Goal: Task Accomplishment & Management: Manage account settings

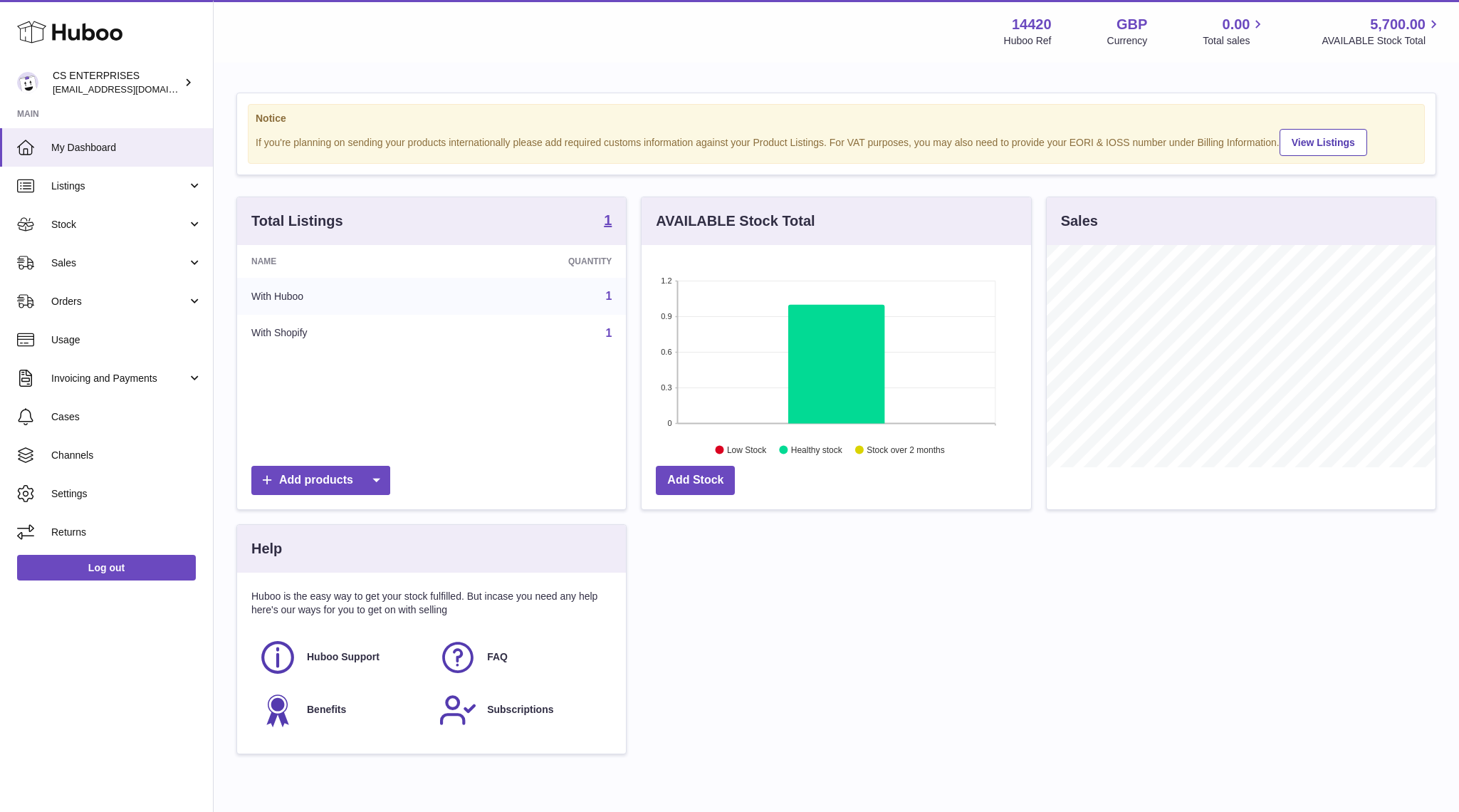
scroll to position [222, 389]
click at [119, 312] on link "Orders" at bounding box center [107, 301] width 213 height 38
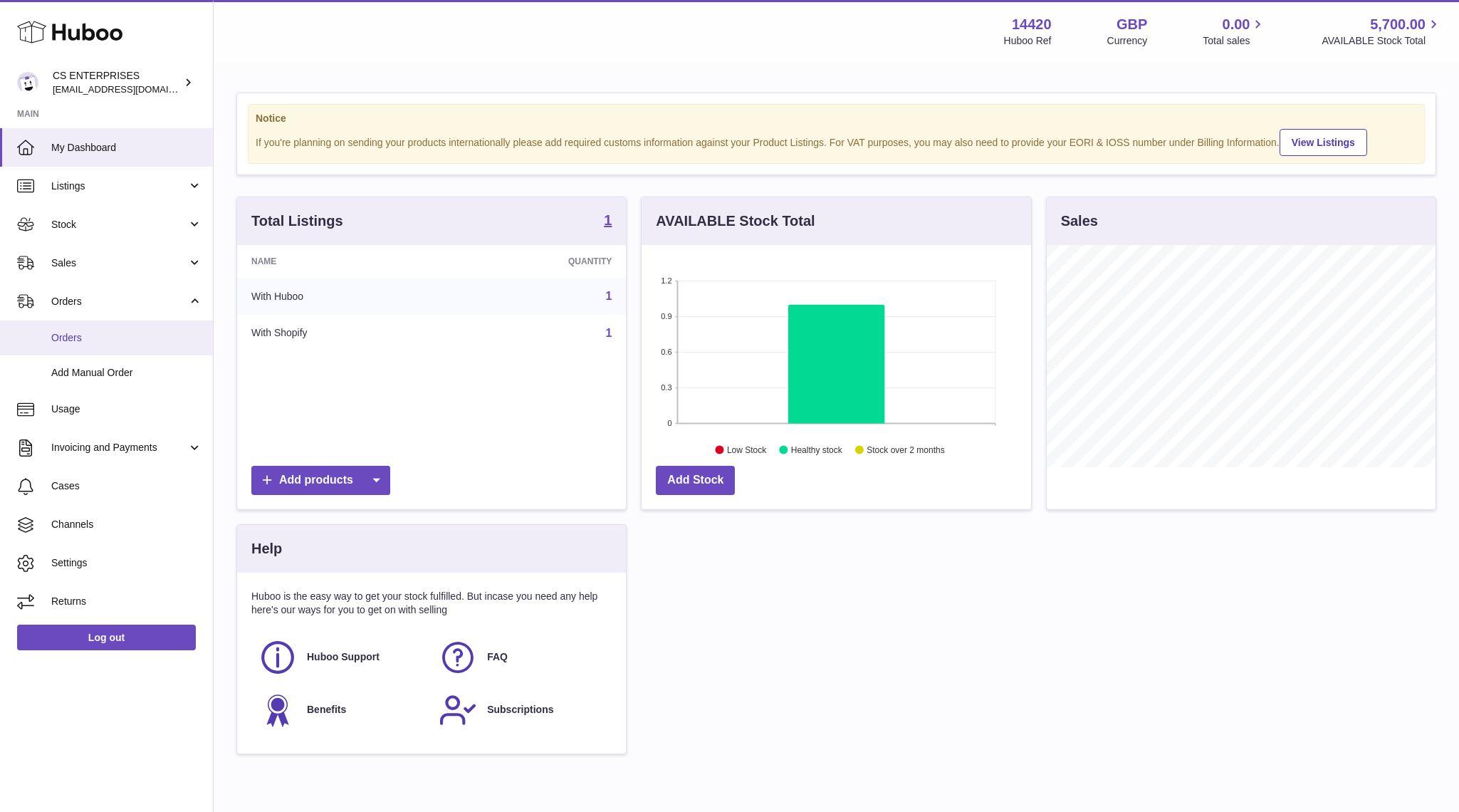
click at [113, 331] on span "Orders" at bounding box center [127, 338] width 151 height 14
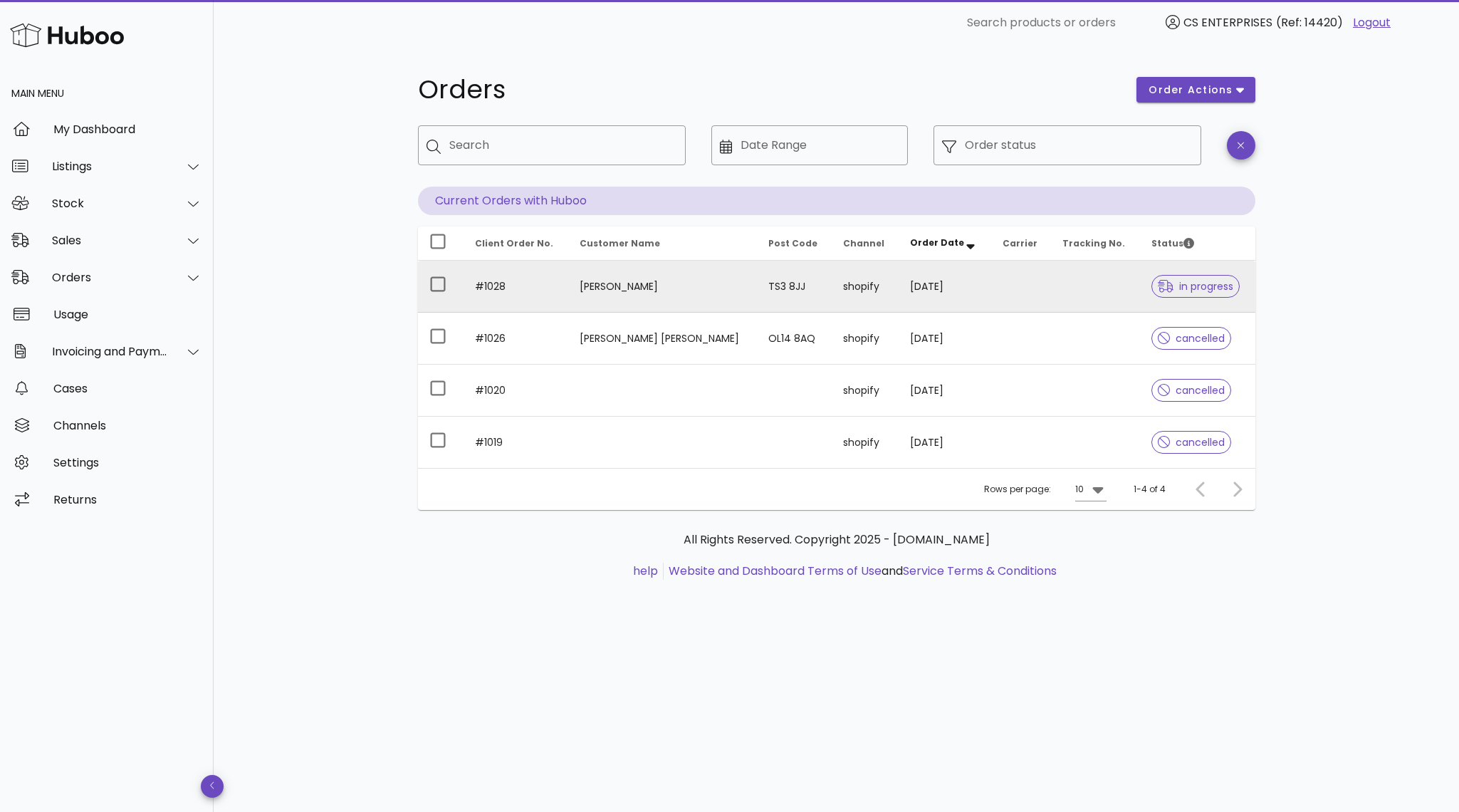
click at [642, 290] on td "[PERSON_NAME]" at bounding box center [663, 286] width 189 height 52
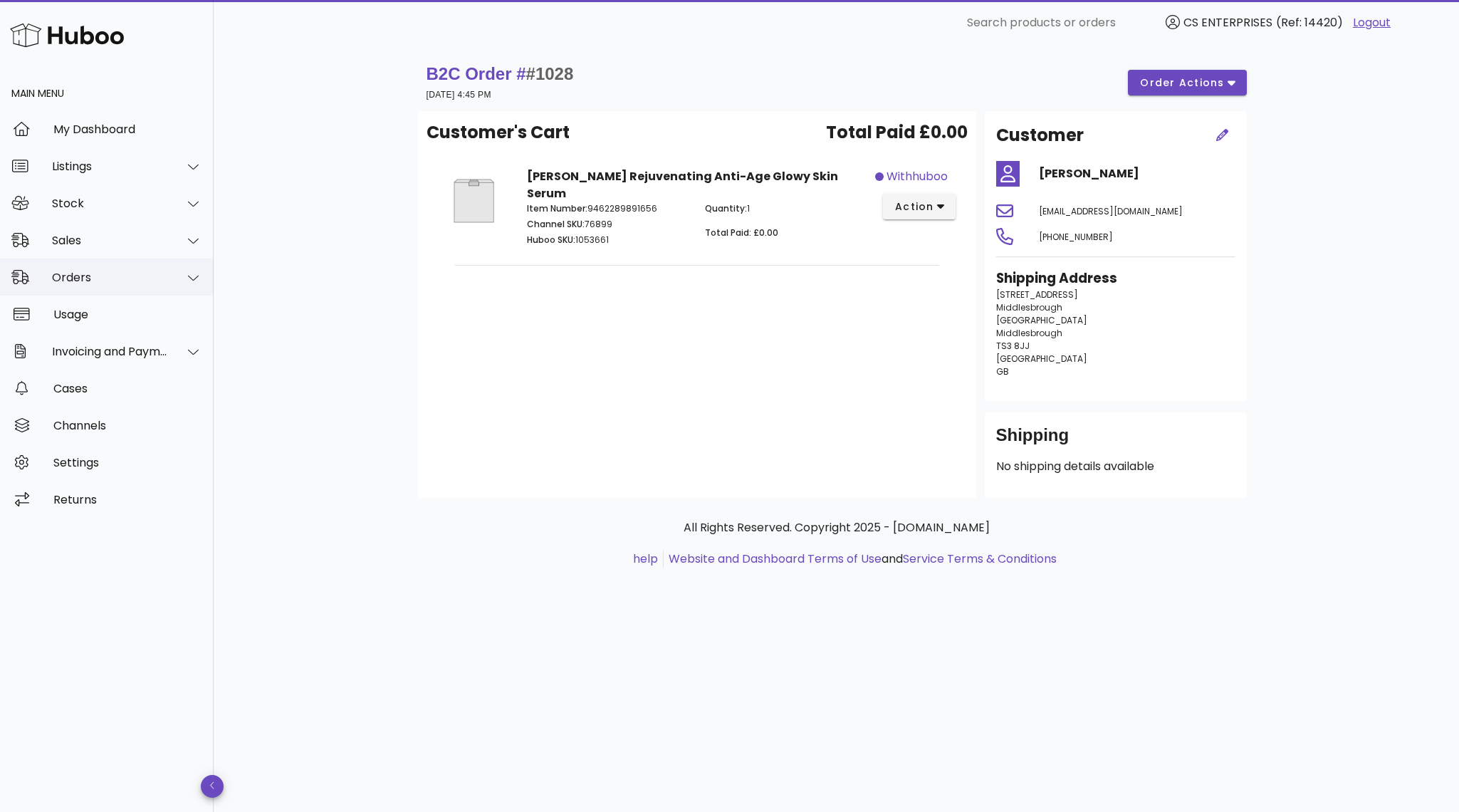
click at [126, 281] on div "Orders" at bounding box center [110, 277] width 116 height 14
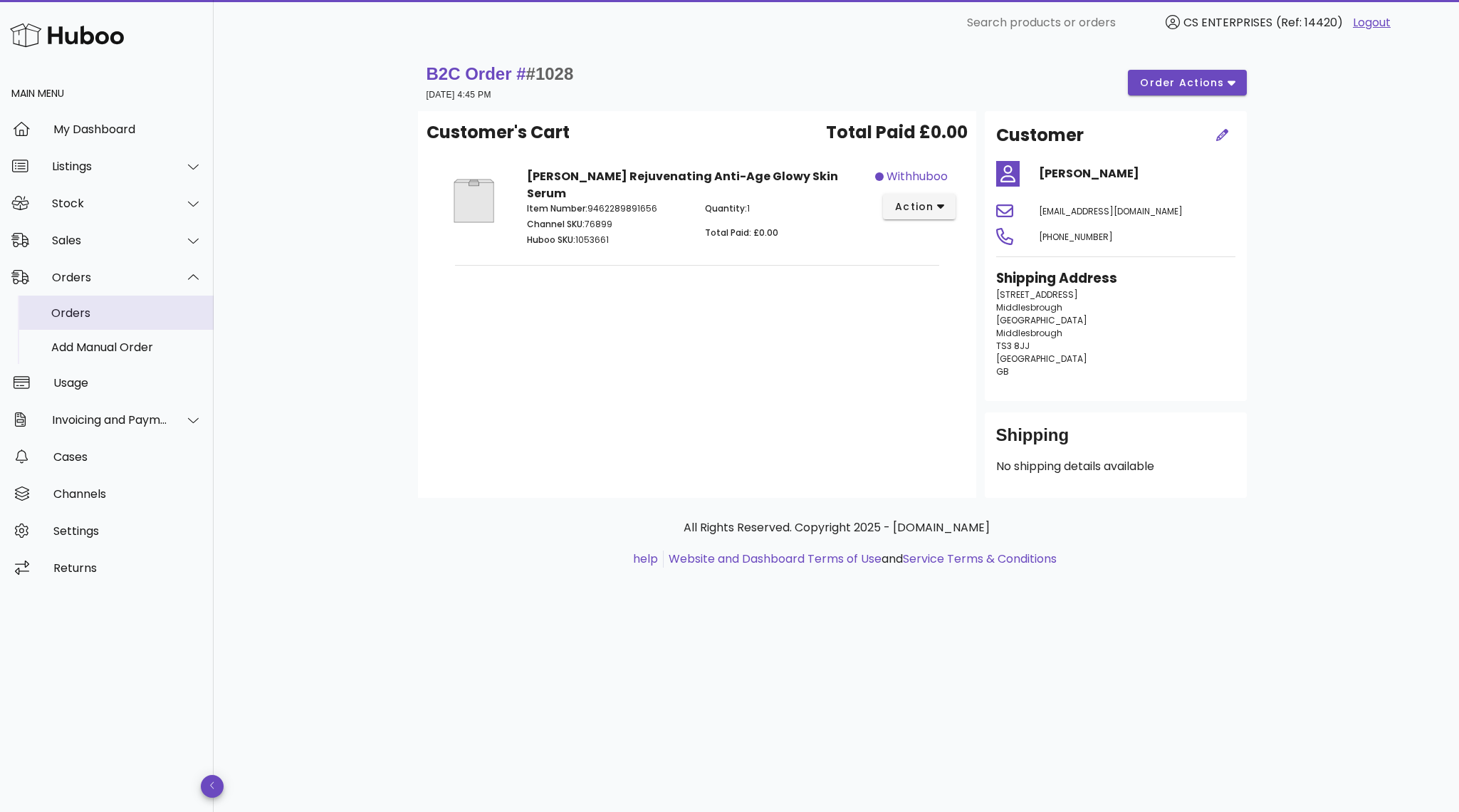
click at [115, 316] on div "Orders" at bounding box center [127, 312] width 151 height 14
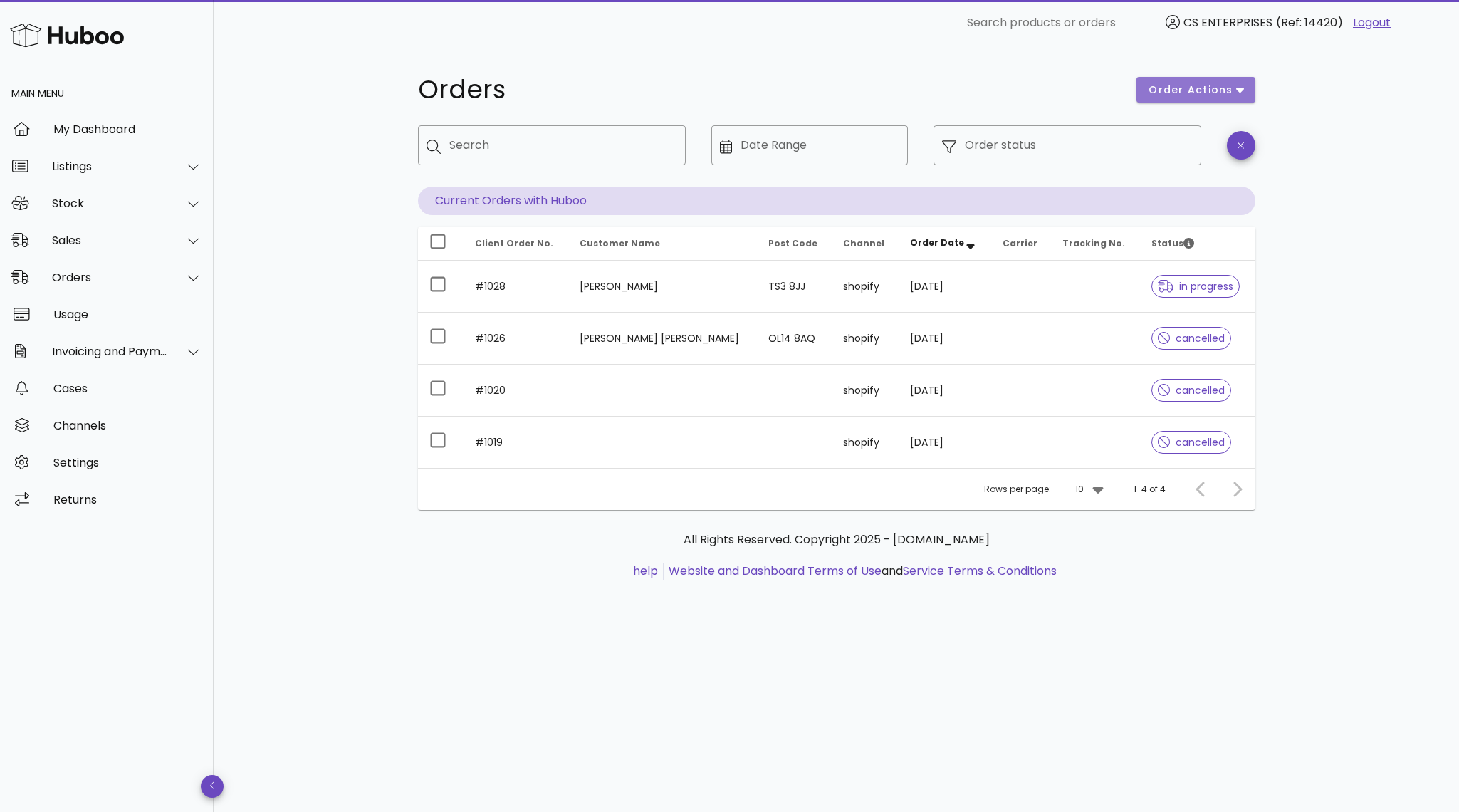
click at [1213, 97] on button "order actions" at bounding box center [1195, 89] width 118 height 25
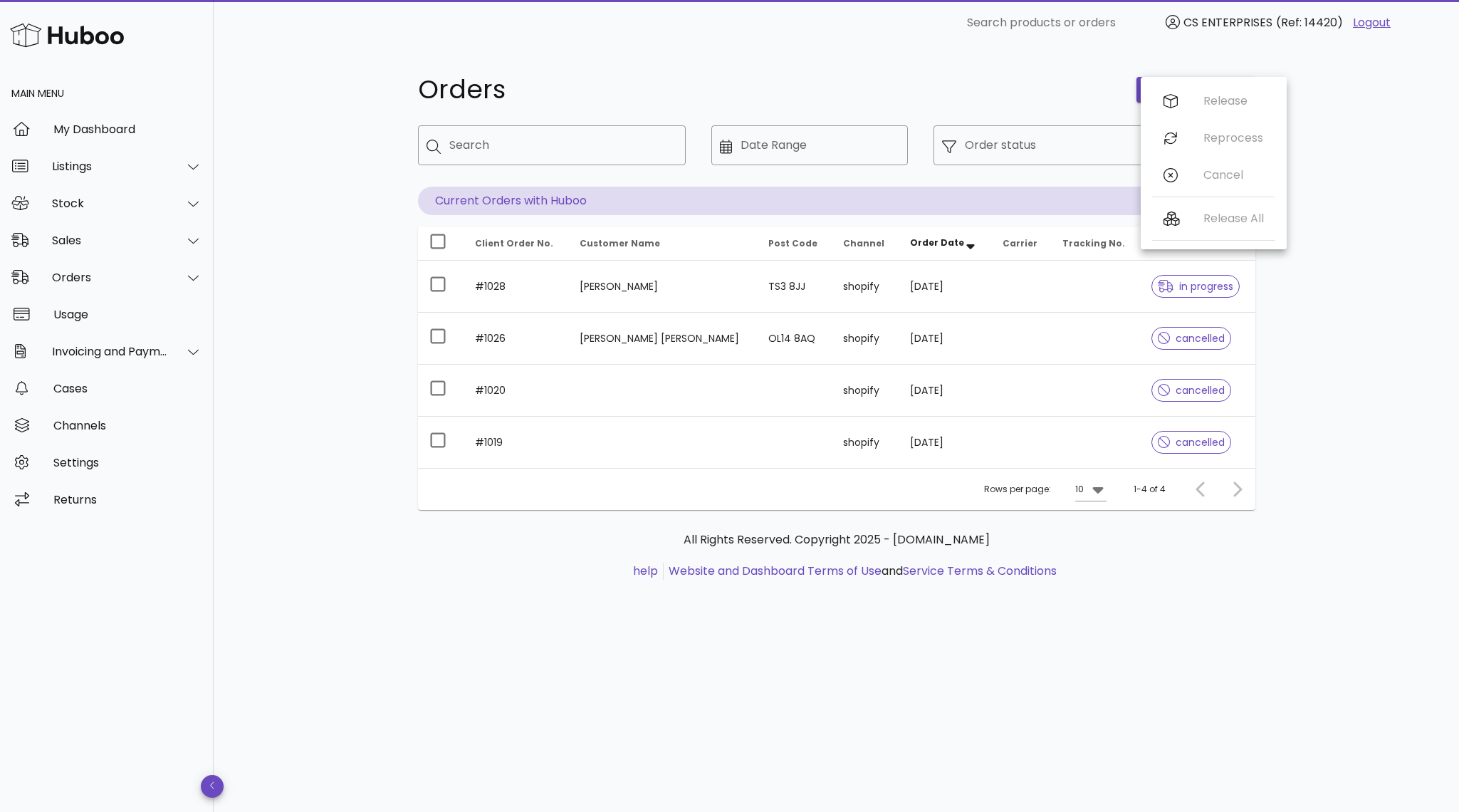
click at [1313, 134] on div "Orders order actions ​ Search ​ Date Range ​ Order status Current Orders with H…" at bounding box center [837, 428] width 1246 height 766
